Goal: Task Accomplishment & Management: Manage account settings

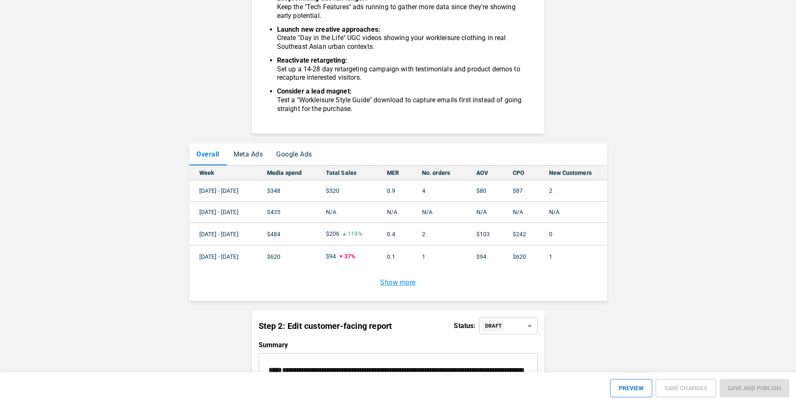
scroll to position [635, 0]
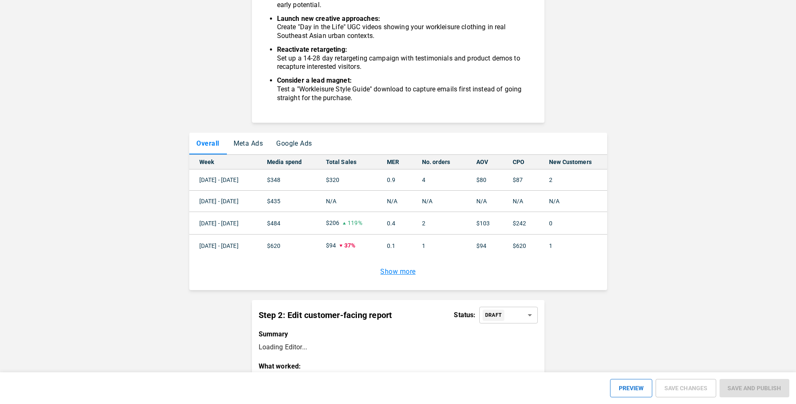
scroll to position [601, 0]
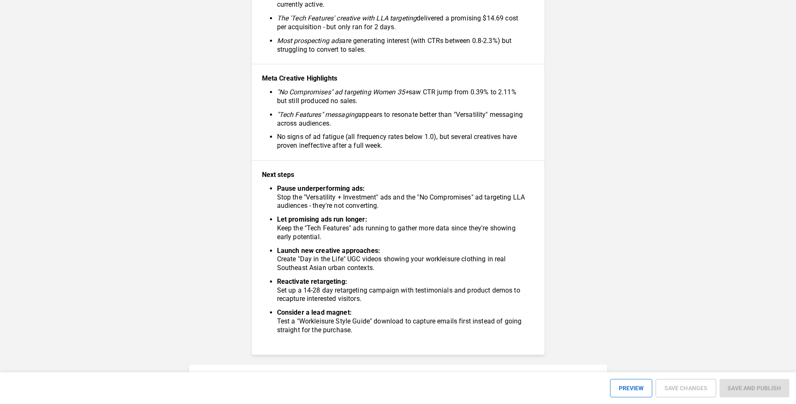
scroll to position [501, 0]
